Goal: Navigation & Orientation: Find specific page/section

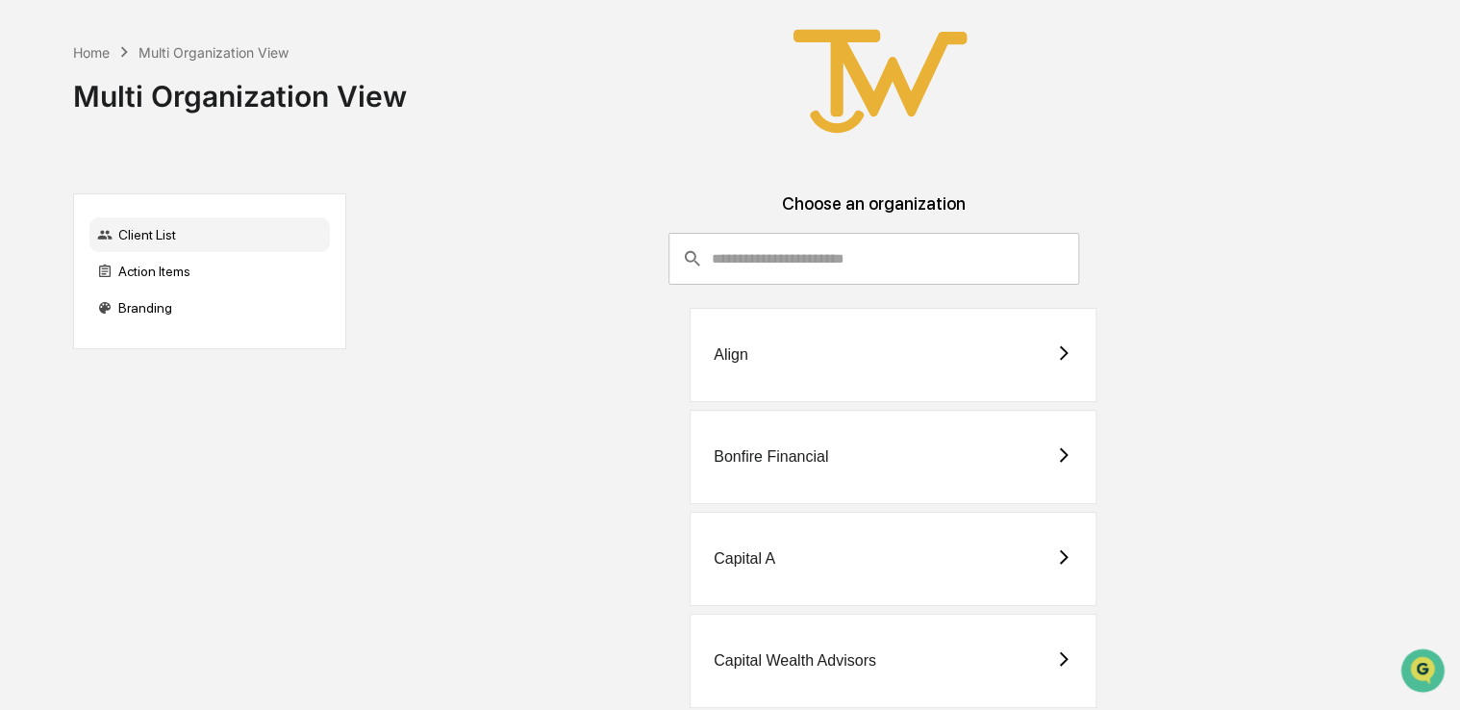
click at [616, 539] on div "Capital A" at bounding box center [875, 559] width 1026 height 94
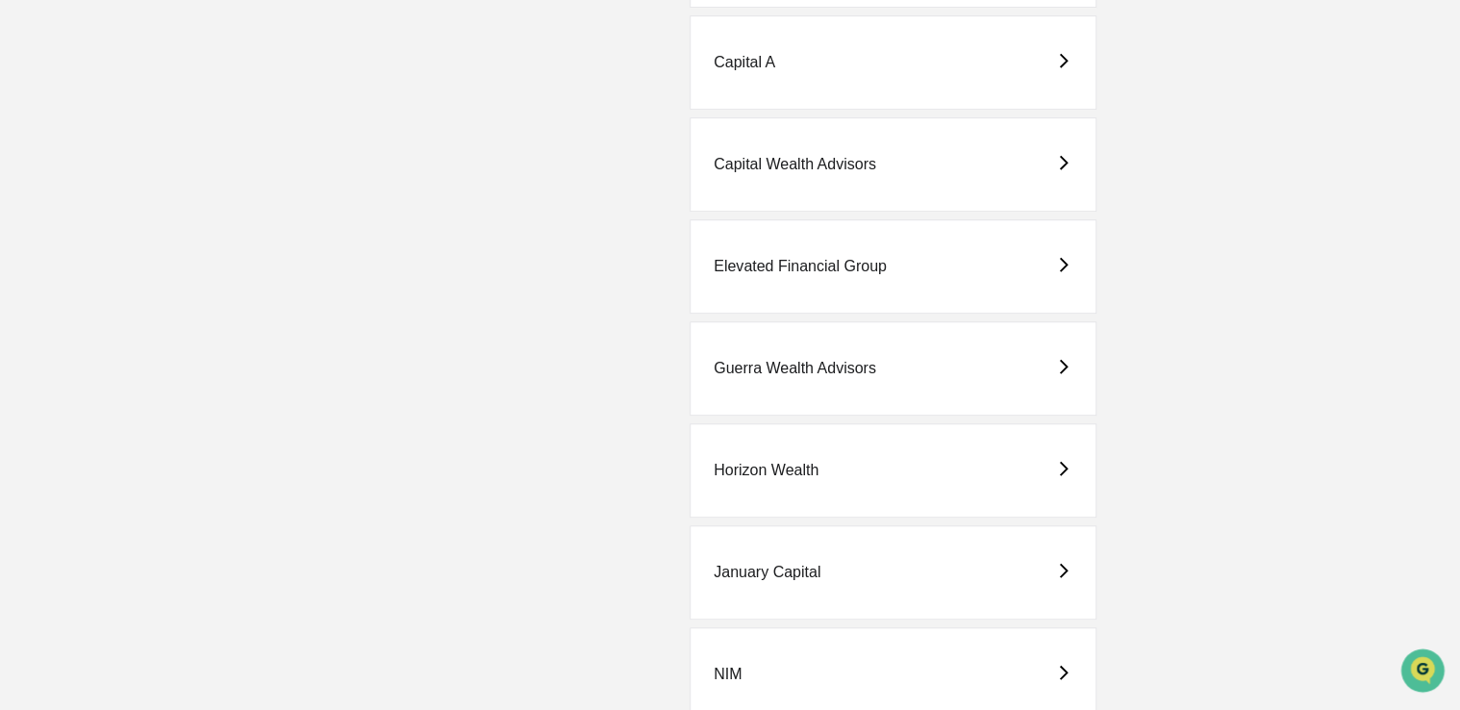
scroll to position [1054, 0]
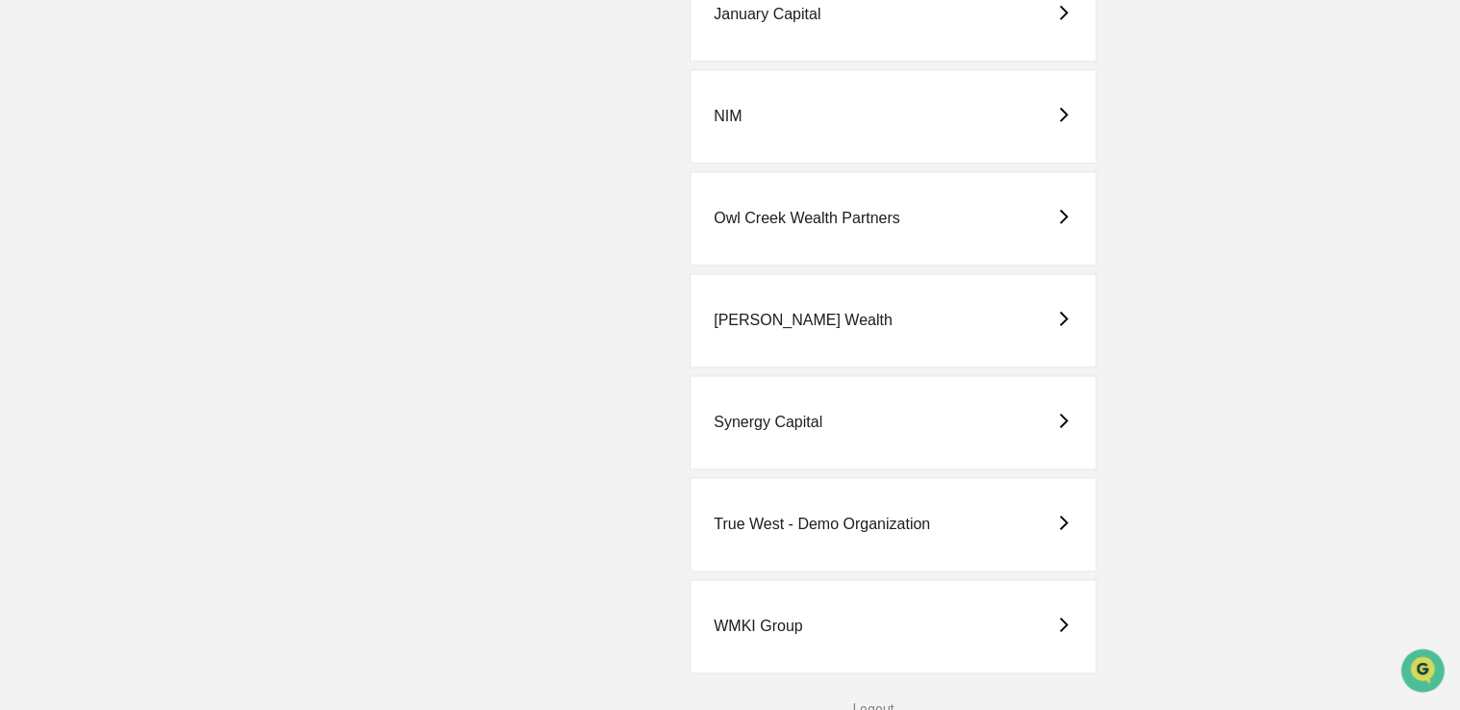
click at [802, 502] on div "True West - Demo Organization" at bounding box center [893, 524] width 407 height 94
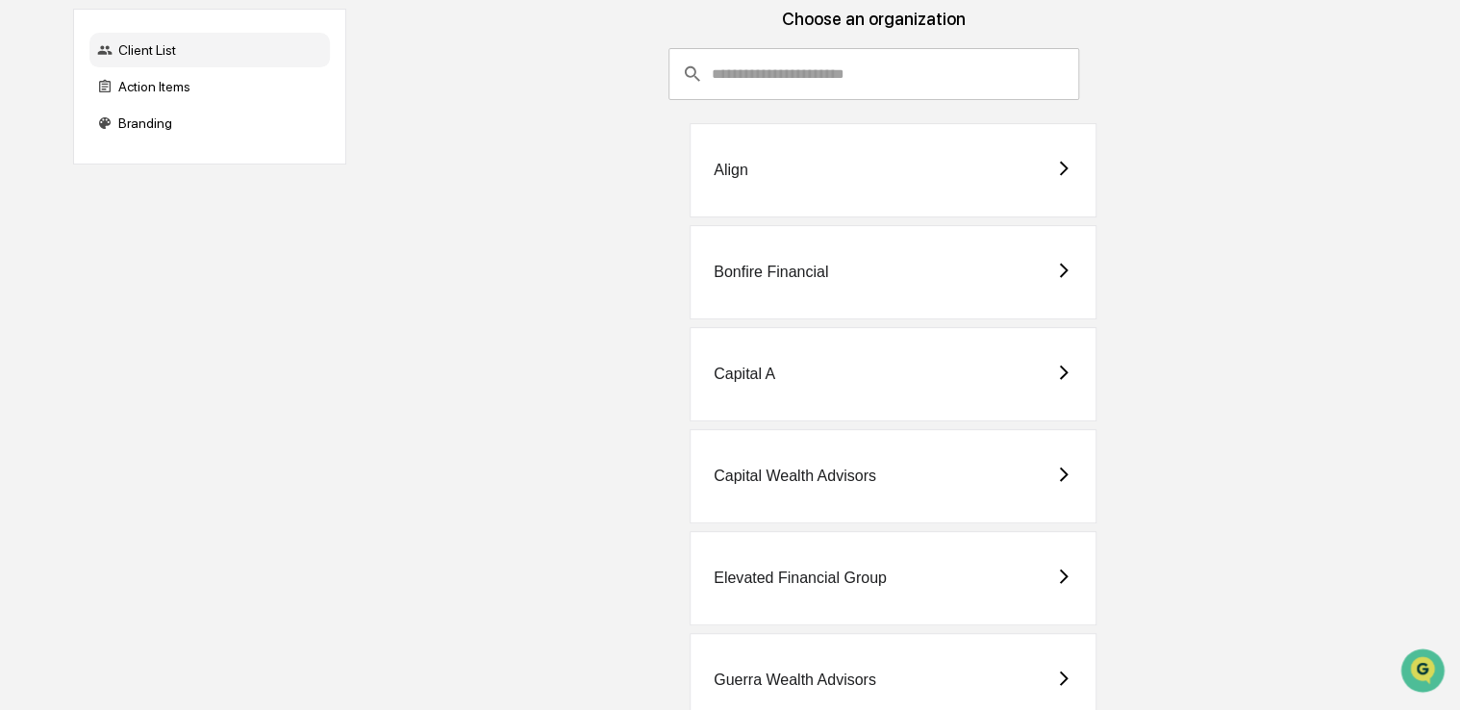
scroll to position [366, 0]
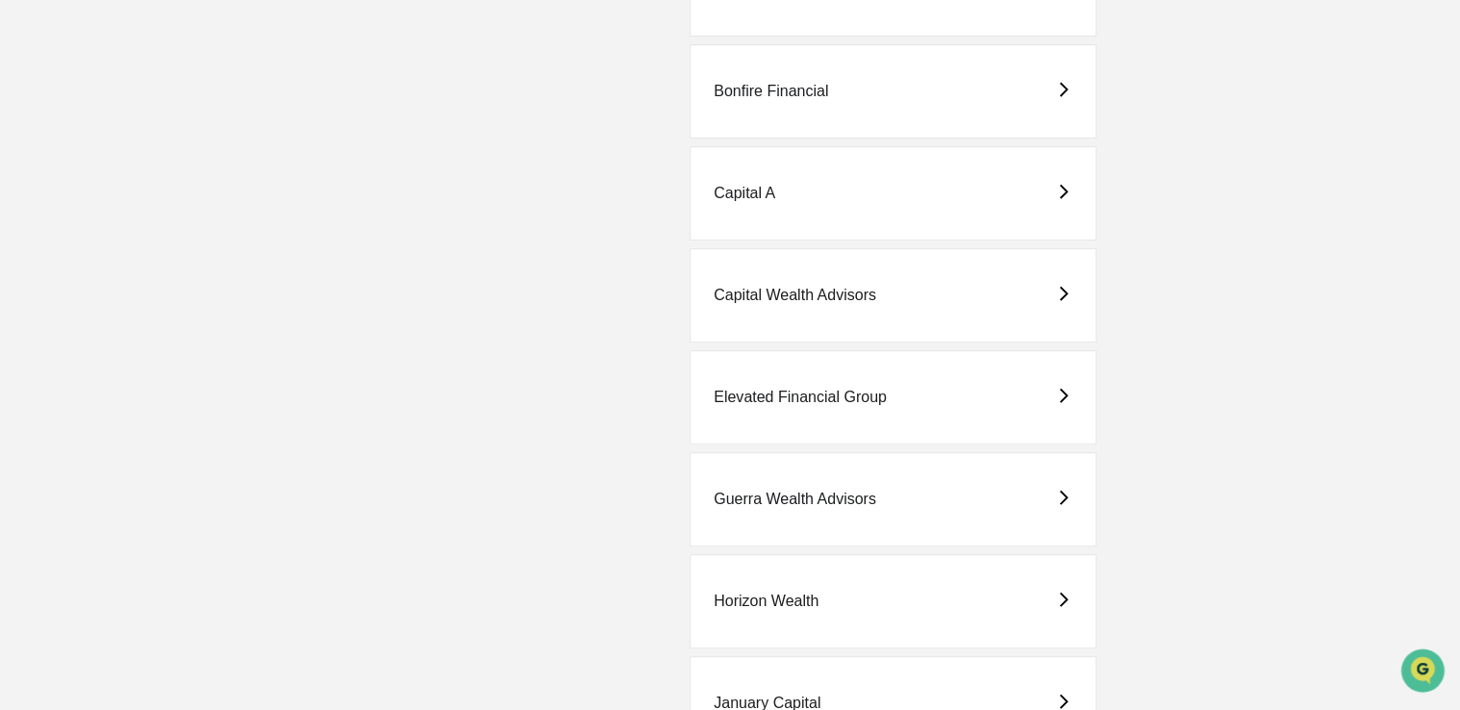
click at [917, 414] on div "Elevated Financial Group" at bounding box center [893, 397] width 407 height 94
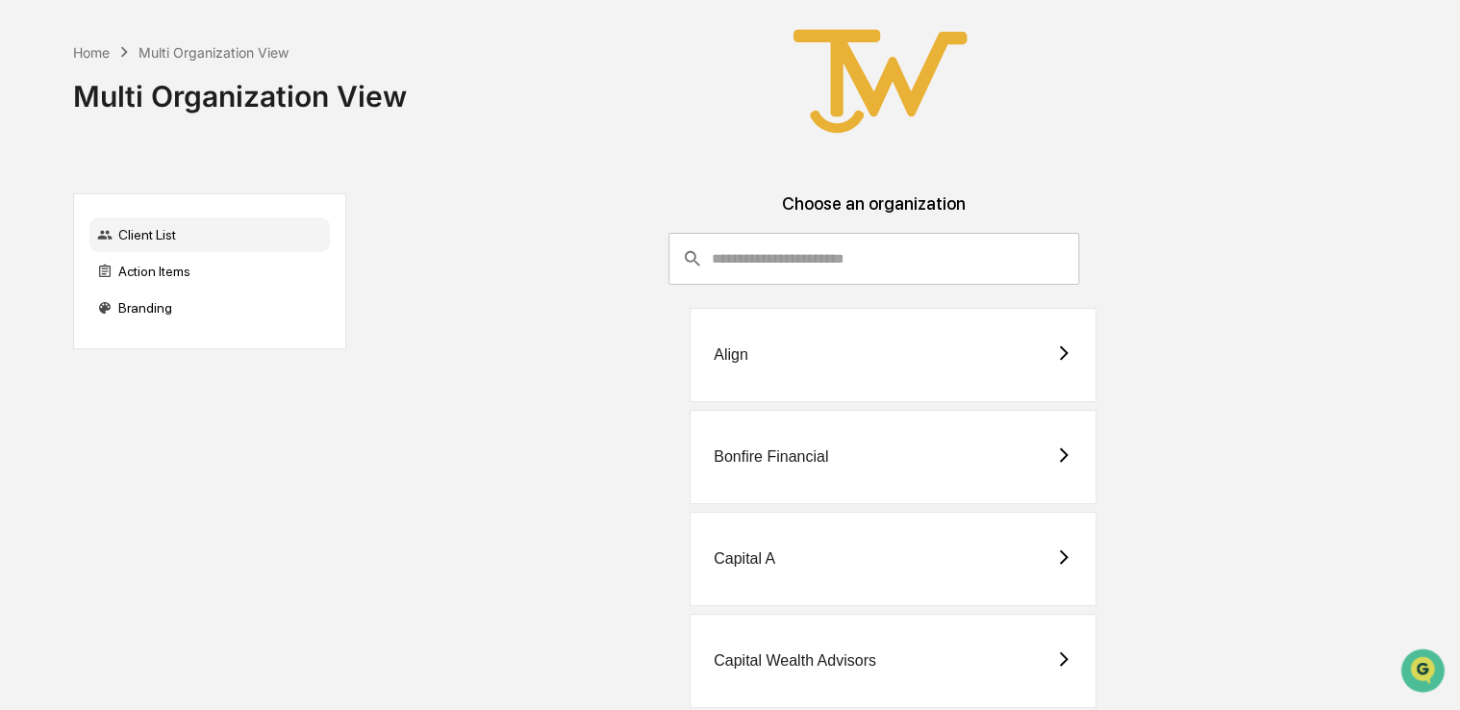
click at [835, 547] on div "Capital A" at bounding box center [893, 559] width 407 height 94
